Goal: Information Seeking & Learning: Learn about a topic

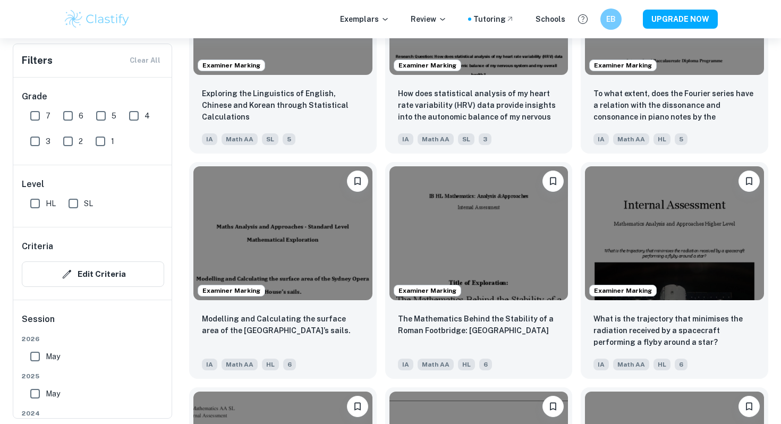
scroll to position [4736, 0]
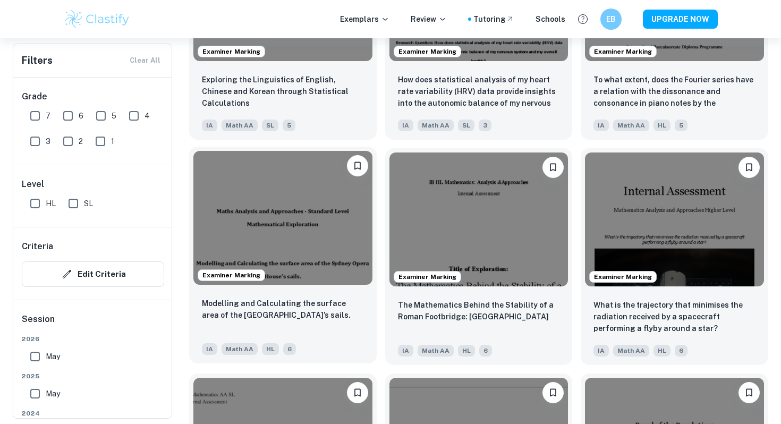
click at [309, 238] on img at bounding box center [282, 218] width 179 height 134
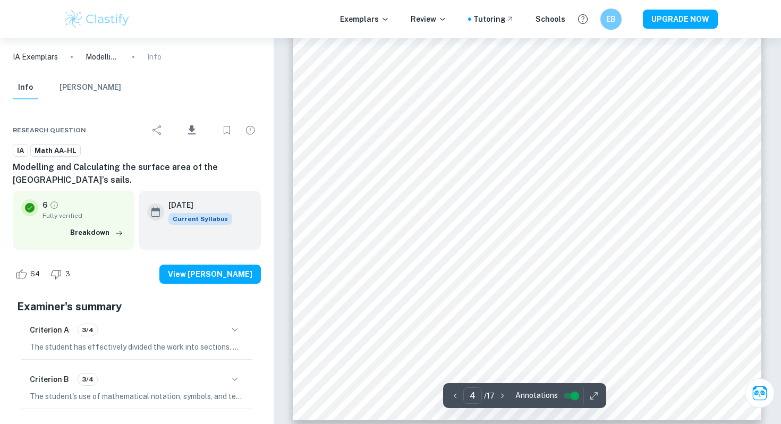
scroll to position [2443, 0]
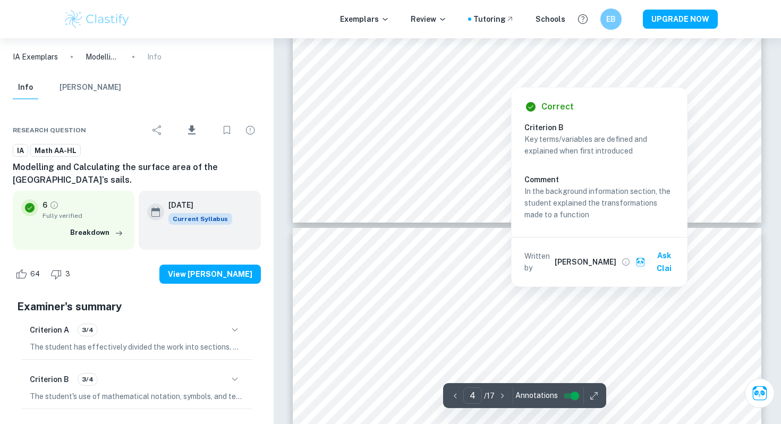
type input "5"
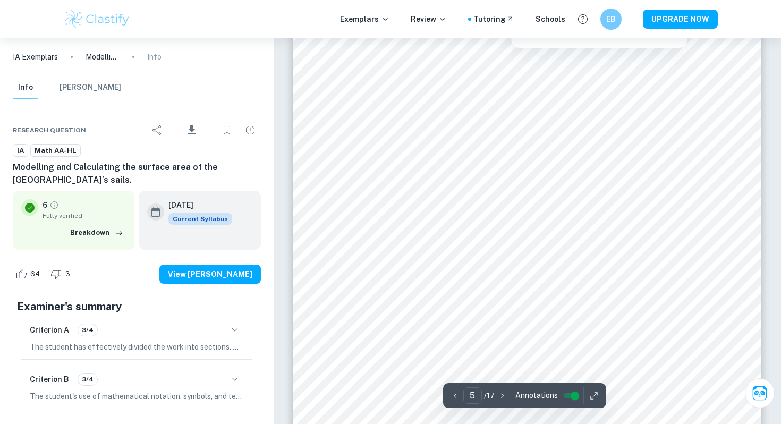
scroll to position [2881, 0]
